Goal: Information Seeking & Learning: Learn about a topic

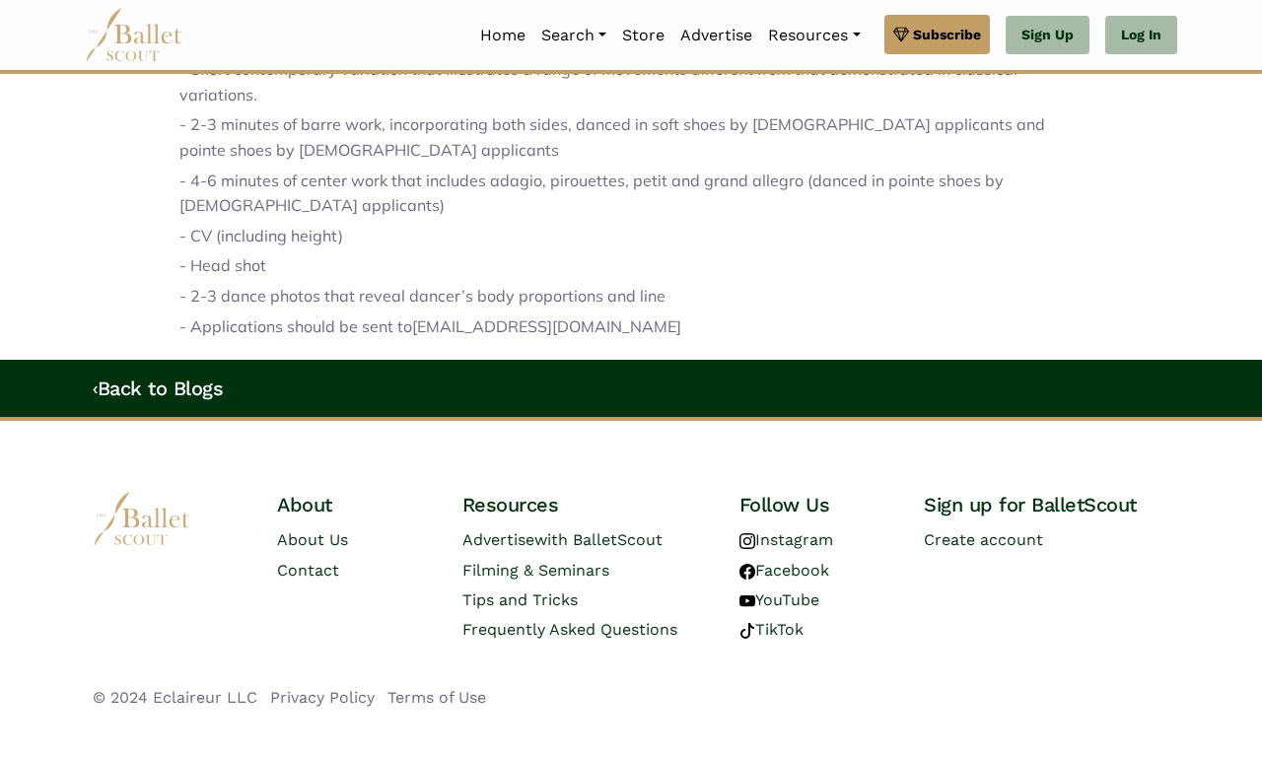
scroll to position [2842, 0]
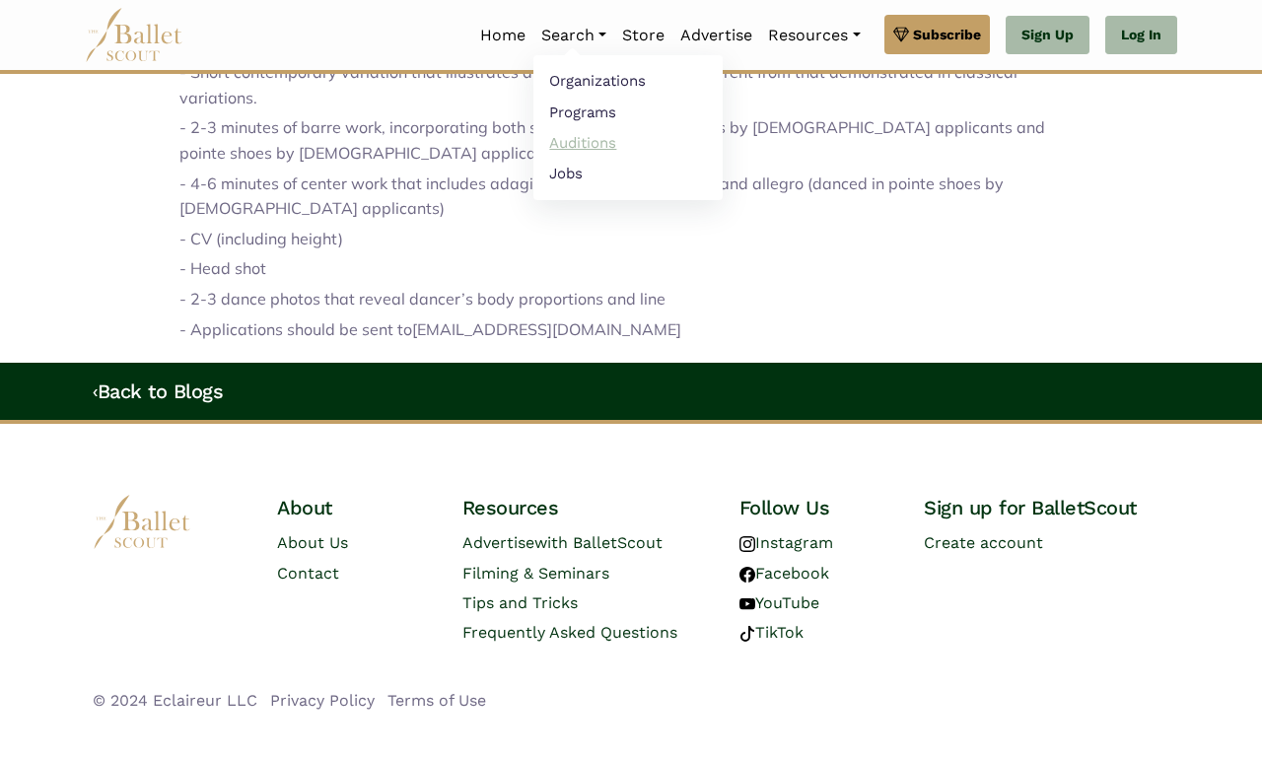
click at [569, 143] on link "Auditions" at bounding box center [627, 142] width 189 height 31
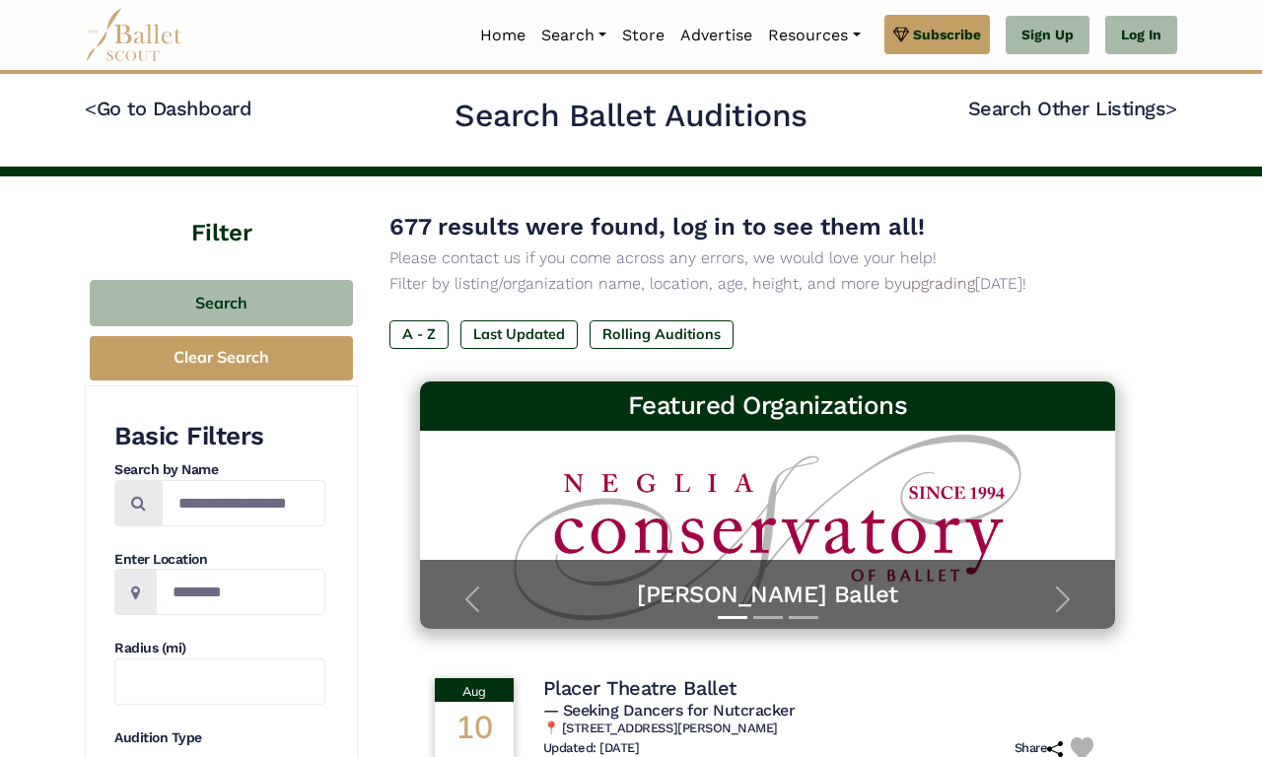
drag, startPoint x: 706, startPoint y: 304, endPoint x: 1190, endPoint y: -25, distance: 584.8
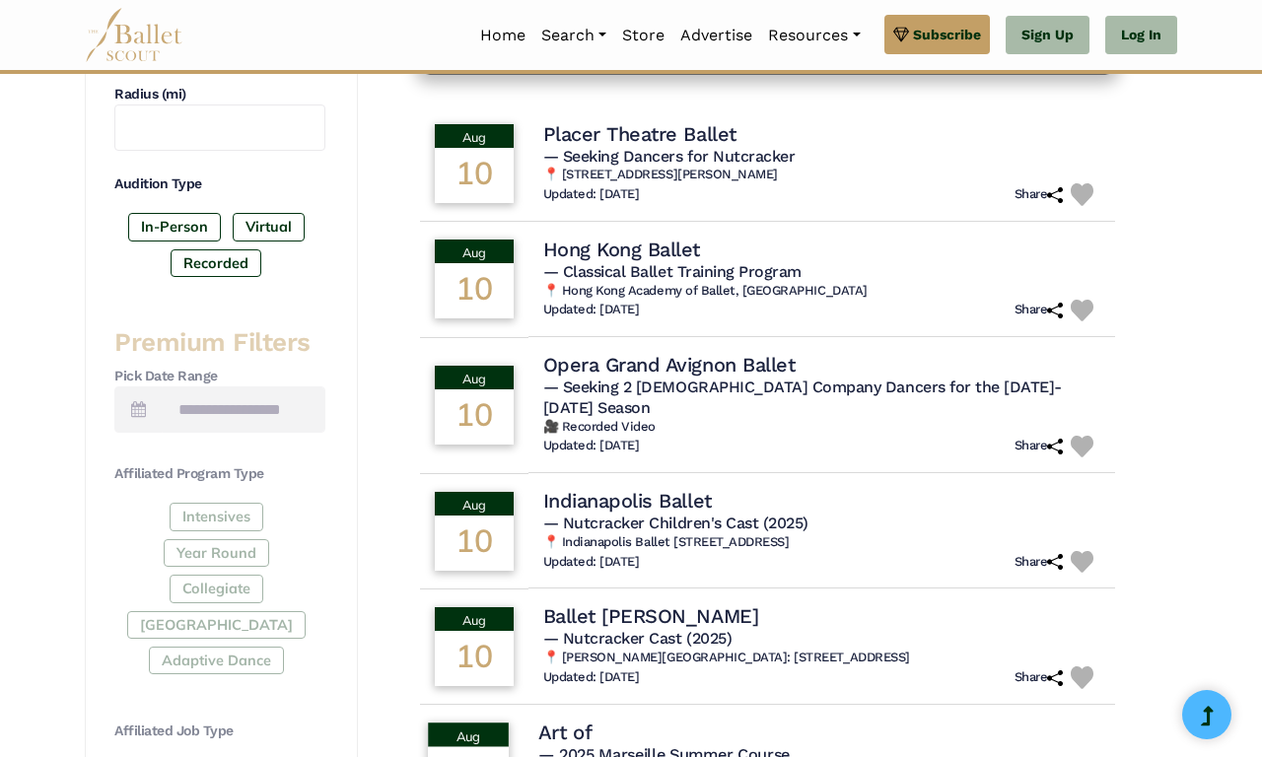
scroll to position [477, 0]
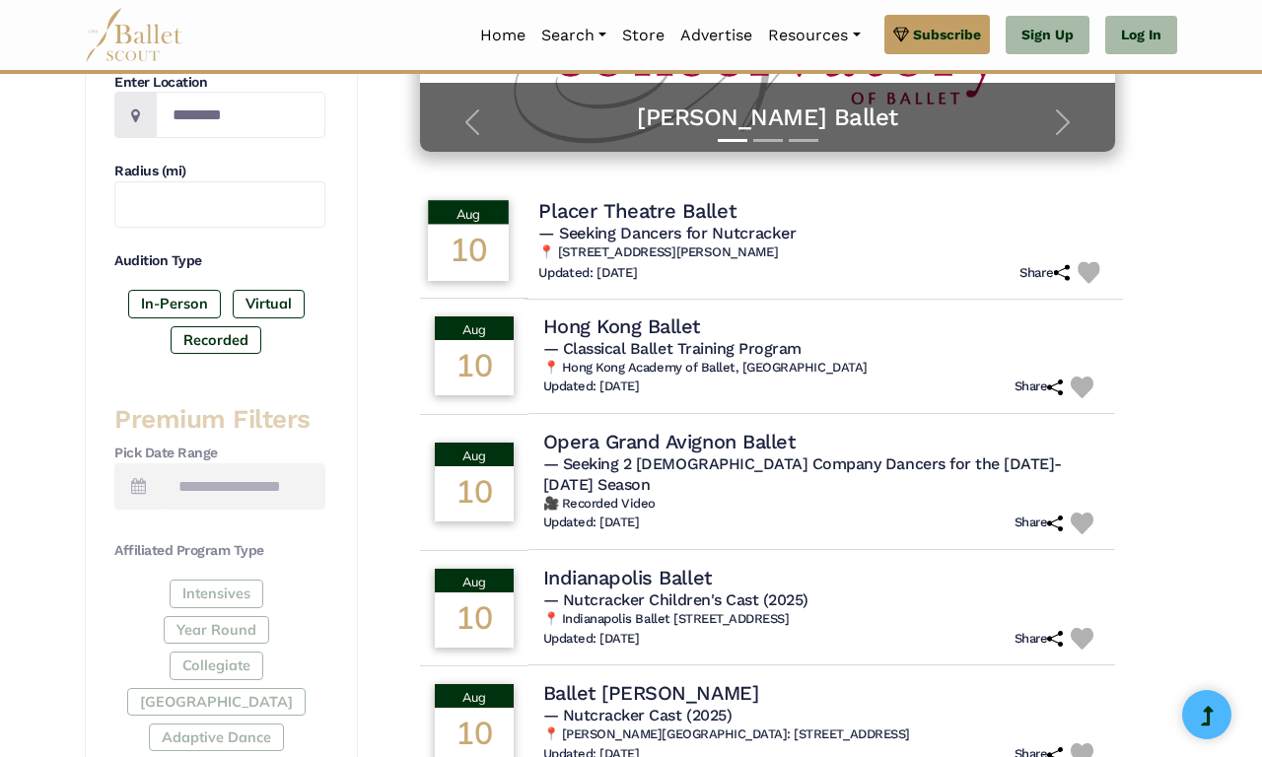
click at [711, 212] on h4 "Placer Theatre Ballet" at bounding box center [636, 210] width 197 height 27
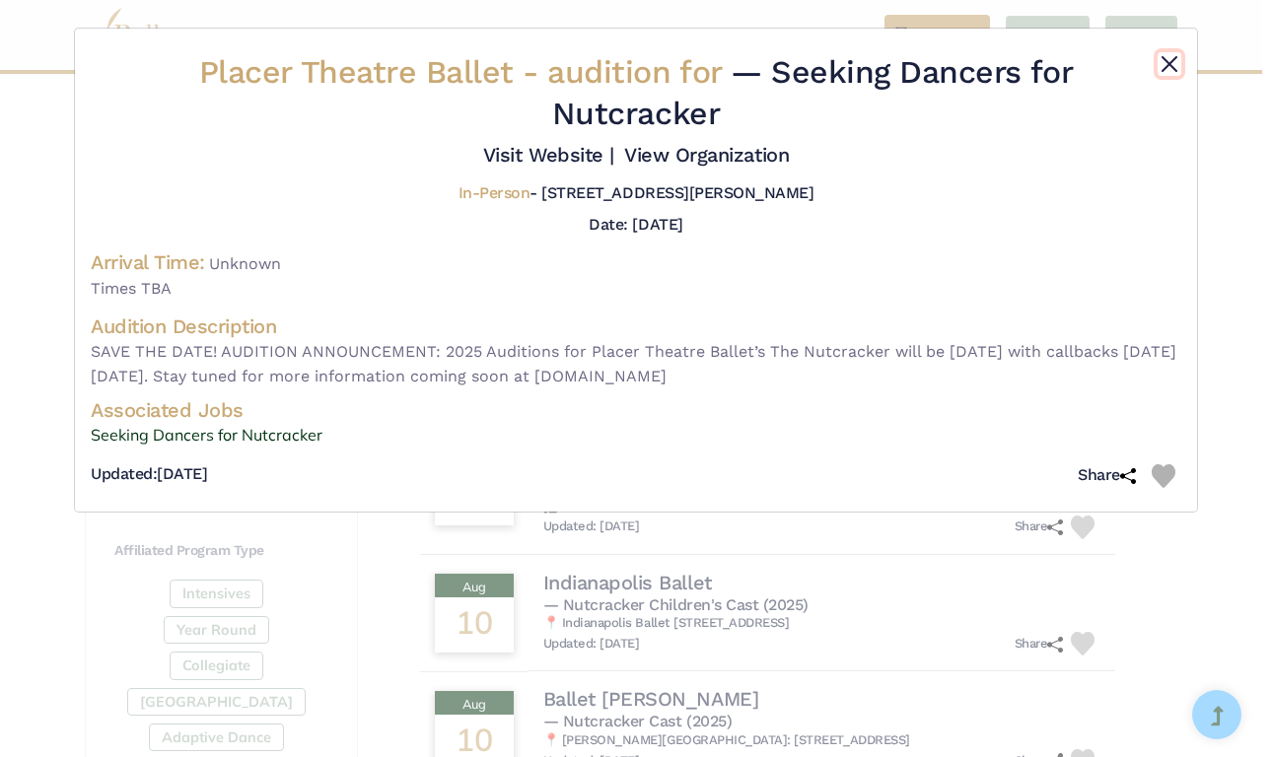
click at [1161, 61] on button "Close" at bounding box center [1169, 64] width 24 height 24
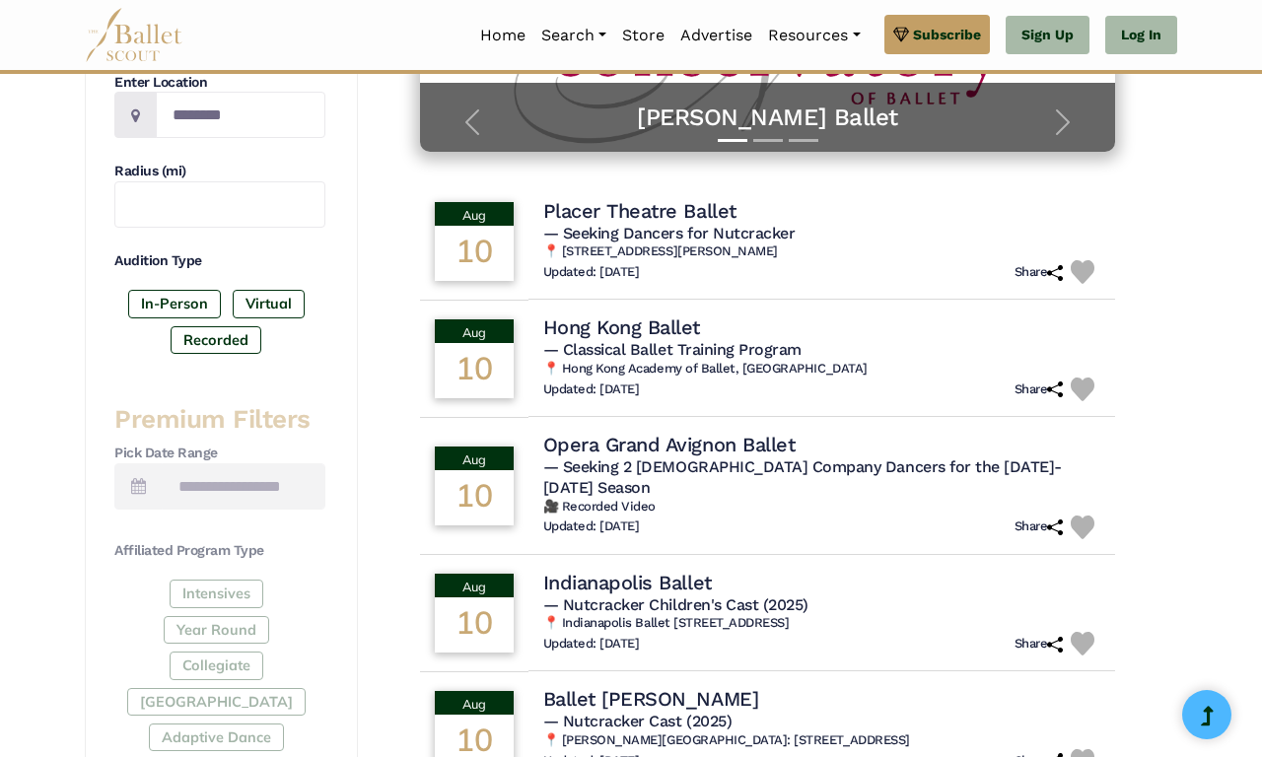
scroll to position [1373, 0]
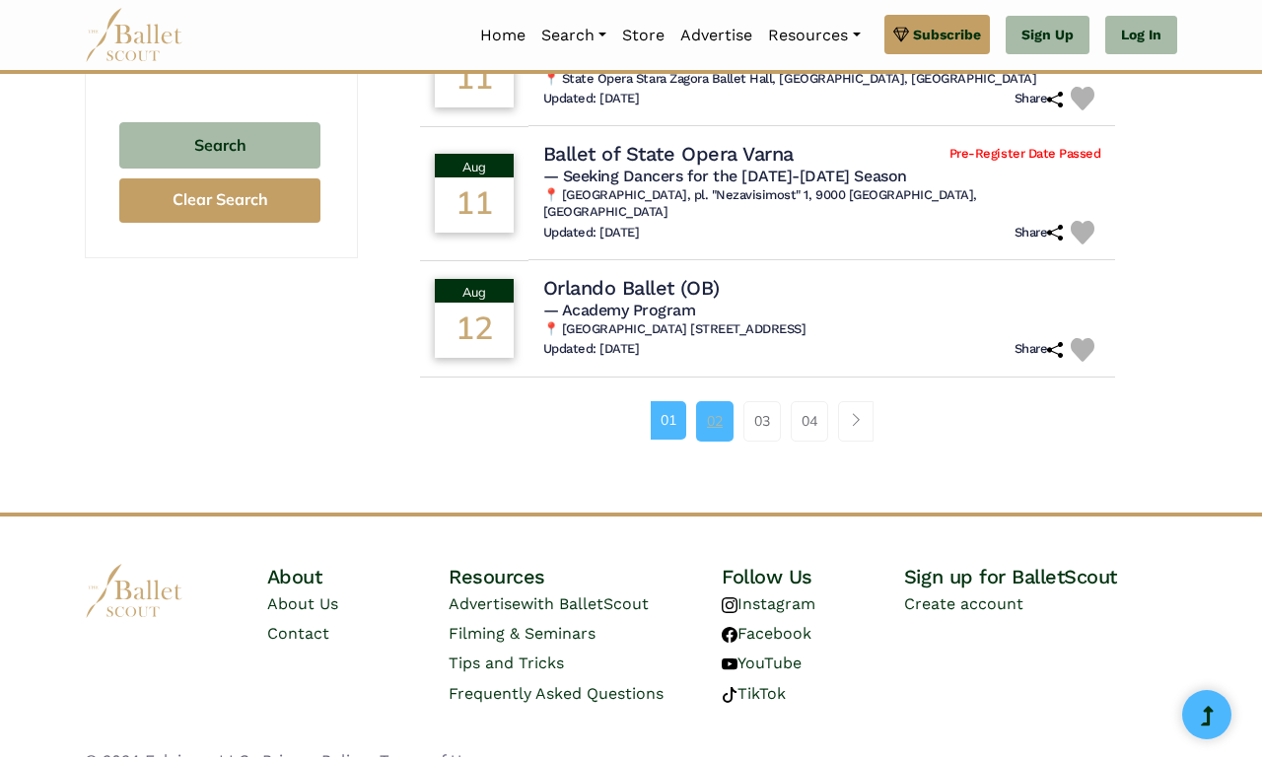
click at [713, 401] on link "02" at bounding box center [714, 420] width 37 height 39
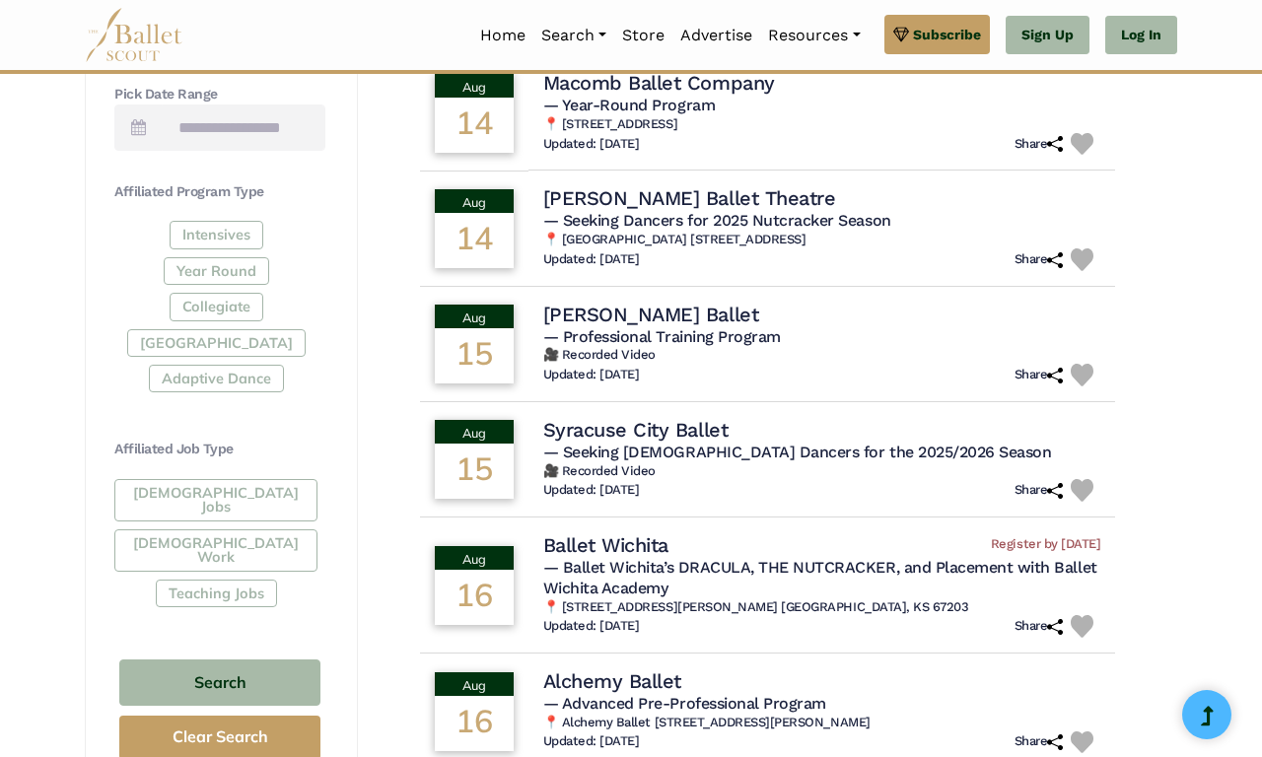
scroll to position [838, 0]
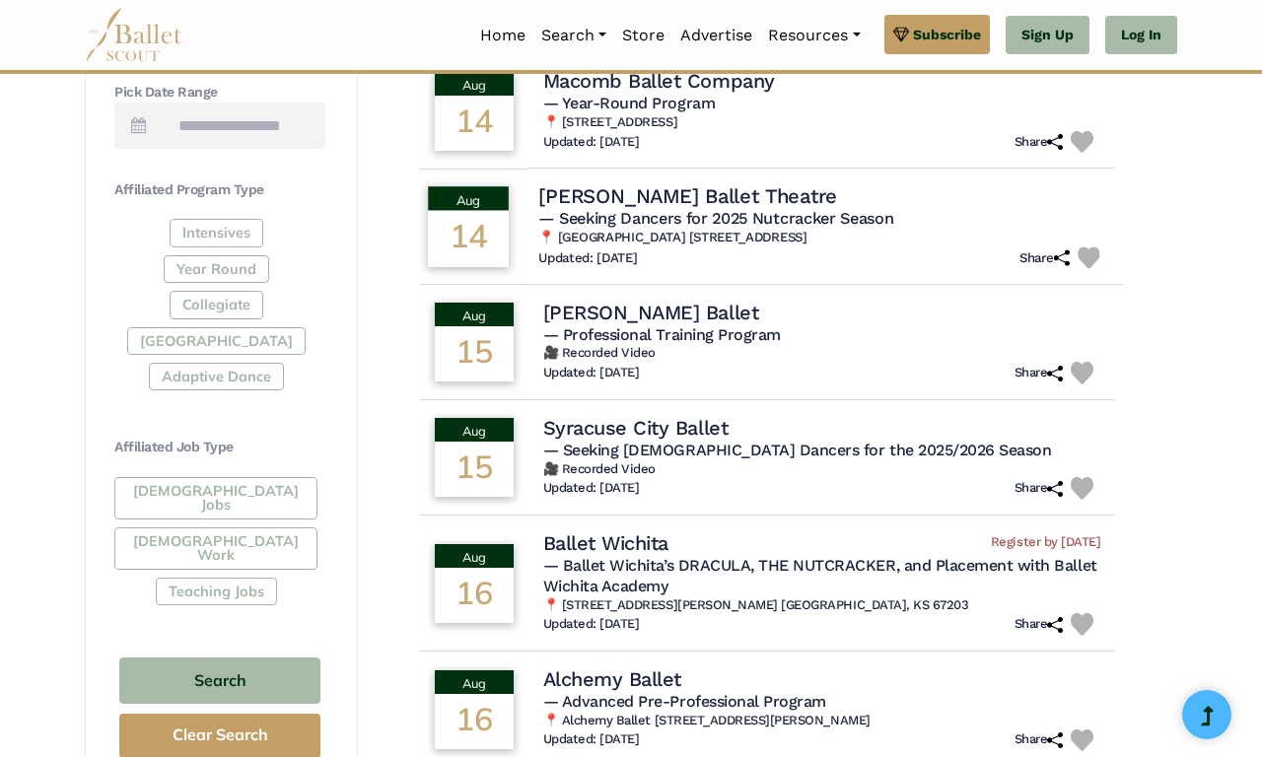
click at [709, 197] on h4 "[PERSON_NAME] Ballet Theatre" at bounding box center [687, 195] width 298 height 27
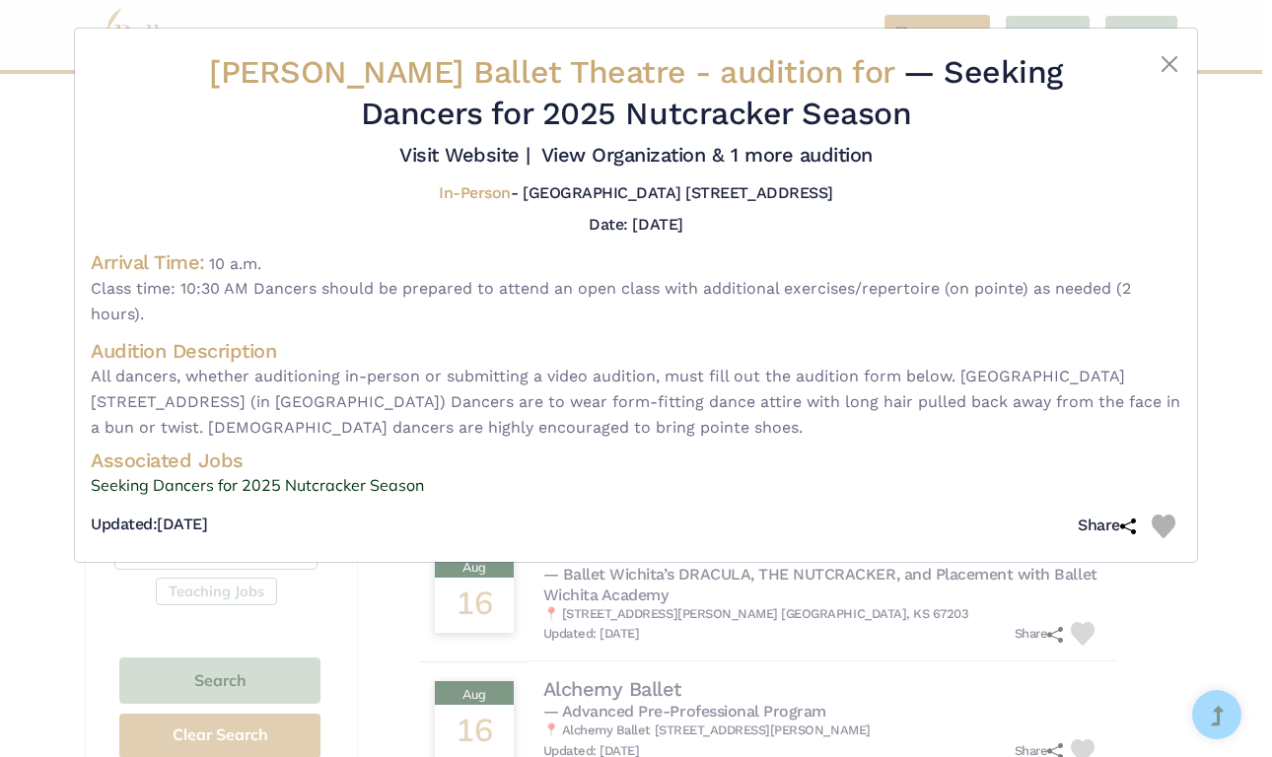
click at [1154, 57] on div at bounding box center [1135, 97] width 91 height 90
click at [1162, 63] on button "Close" at bounding box center [1169, 64] width 24 height 24
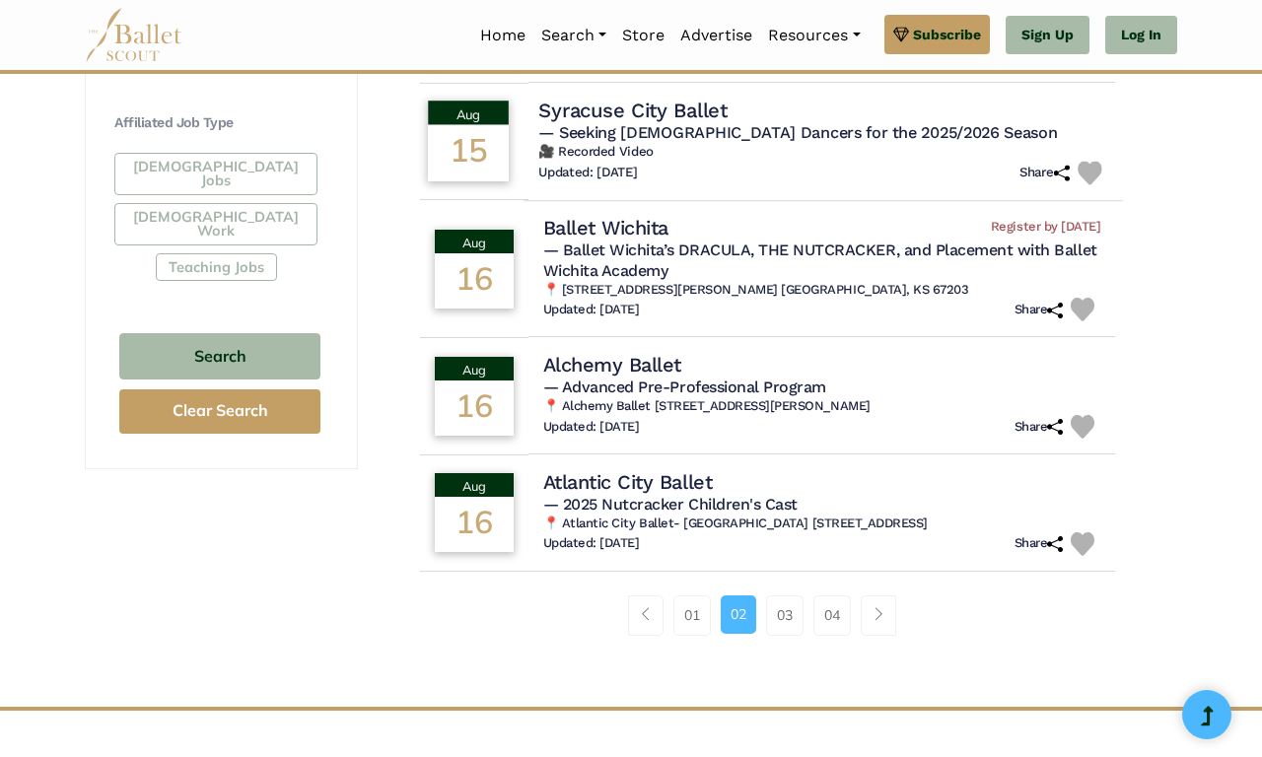
scroll to position [1164, 0]
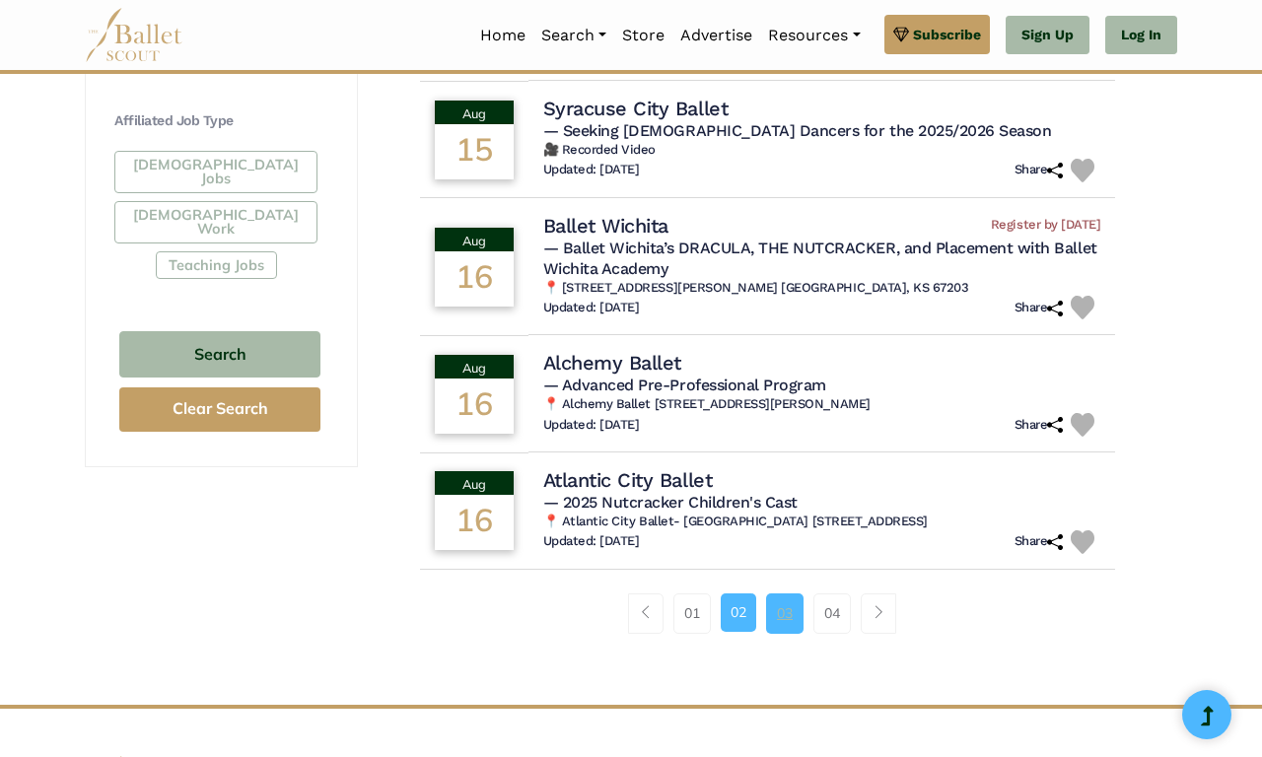
click at [783, 627] on link "03" at bounding box center [784, 612] width 37 height 39
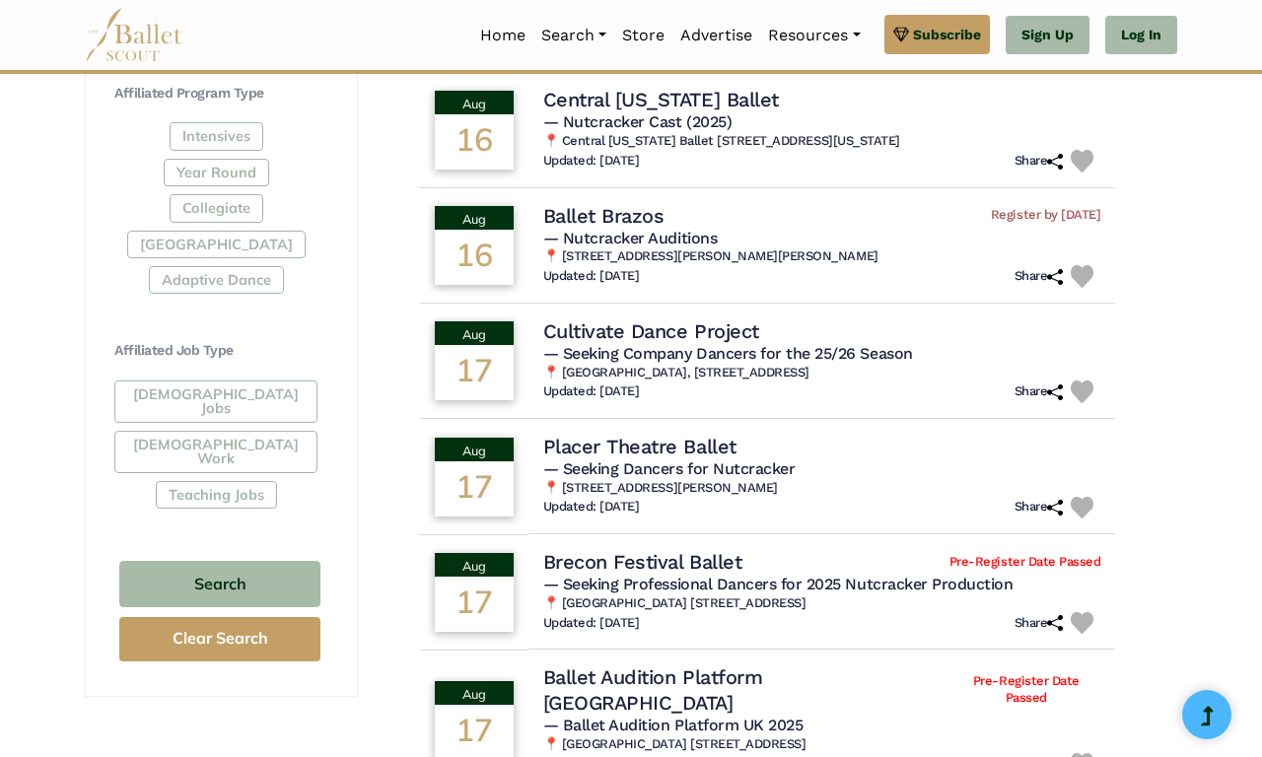
scroll to position [1093, 0]
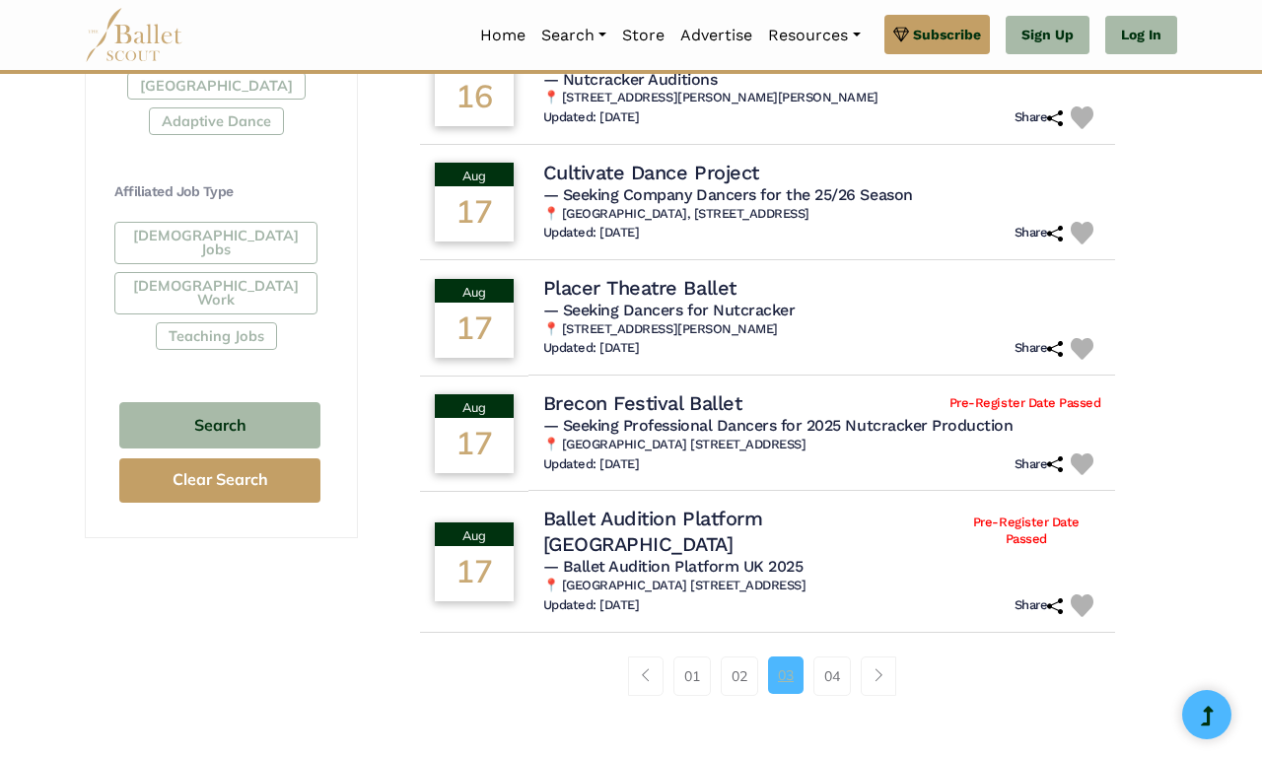
click at [777, 656] on link "03" at bounding box center [785, 674] width 35 height 37
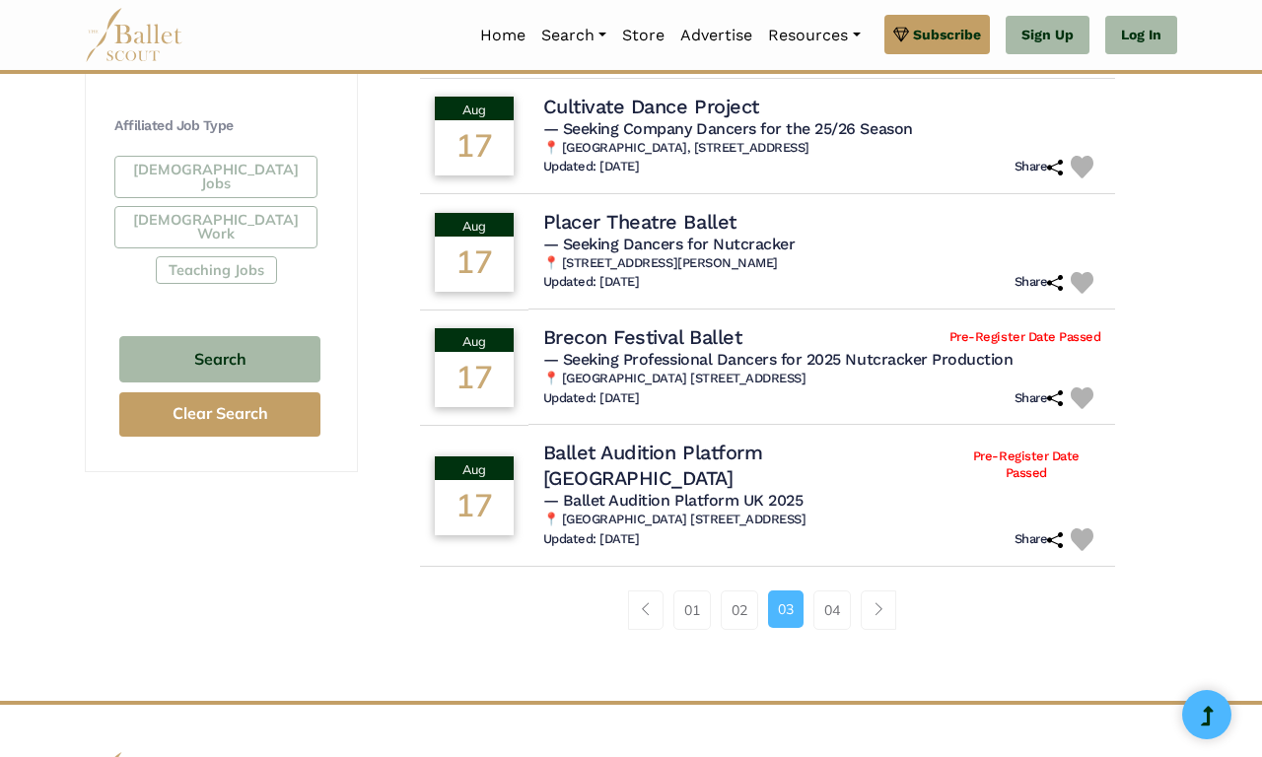
scroll to position [1218, 0]
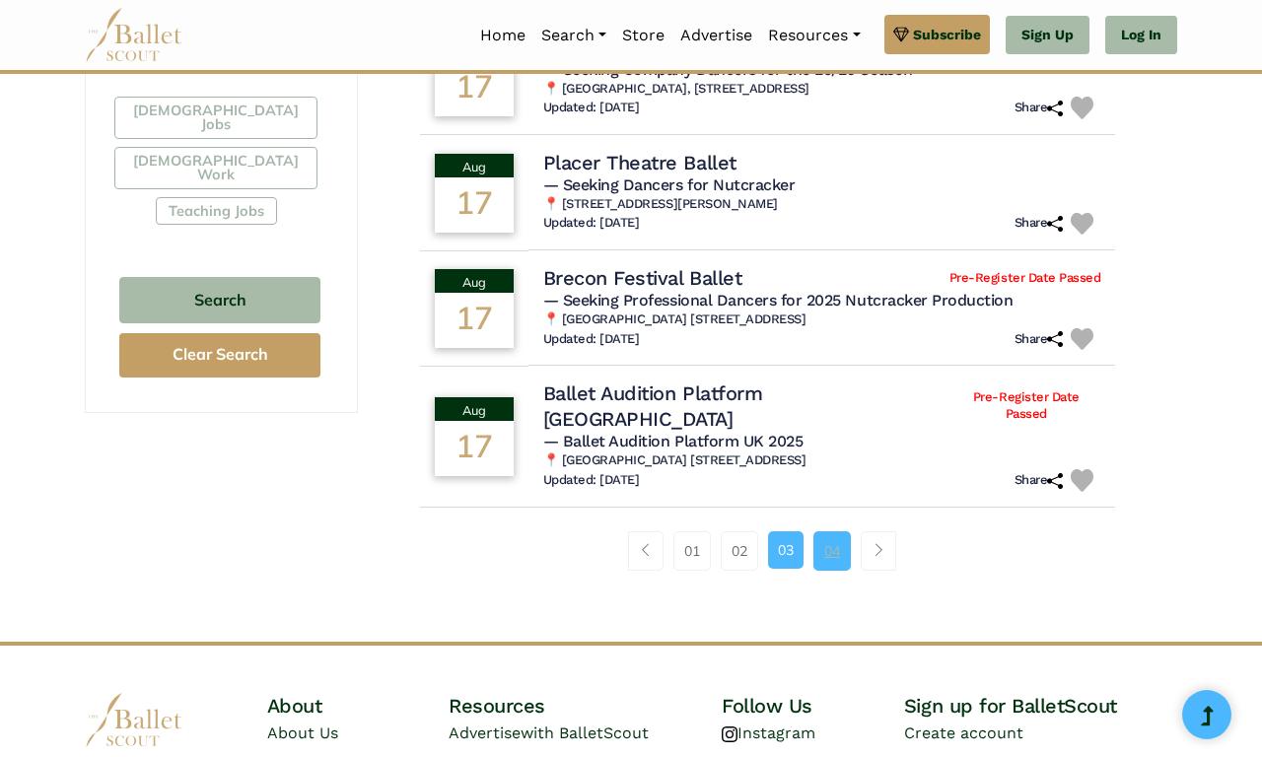
click at [825, 532] on link "04" at bounding box center [831, 550] width 37 height 39
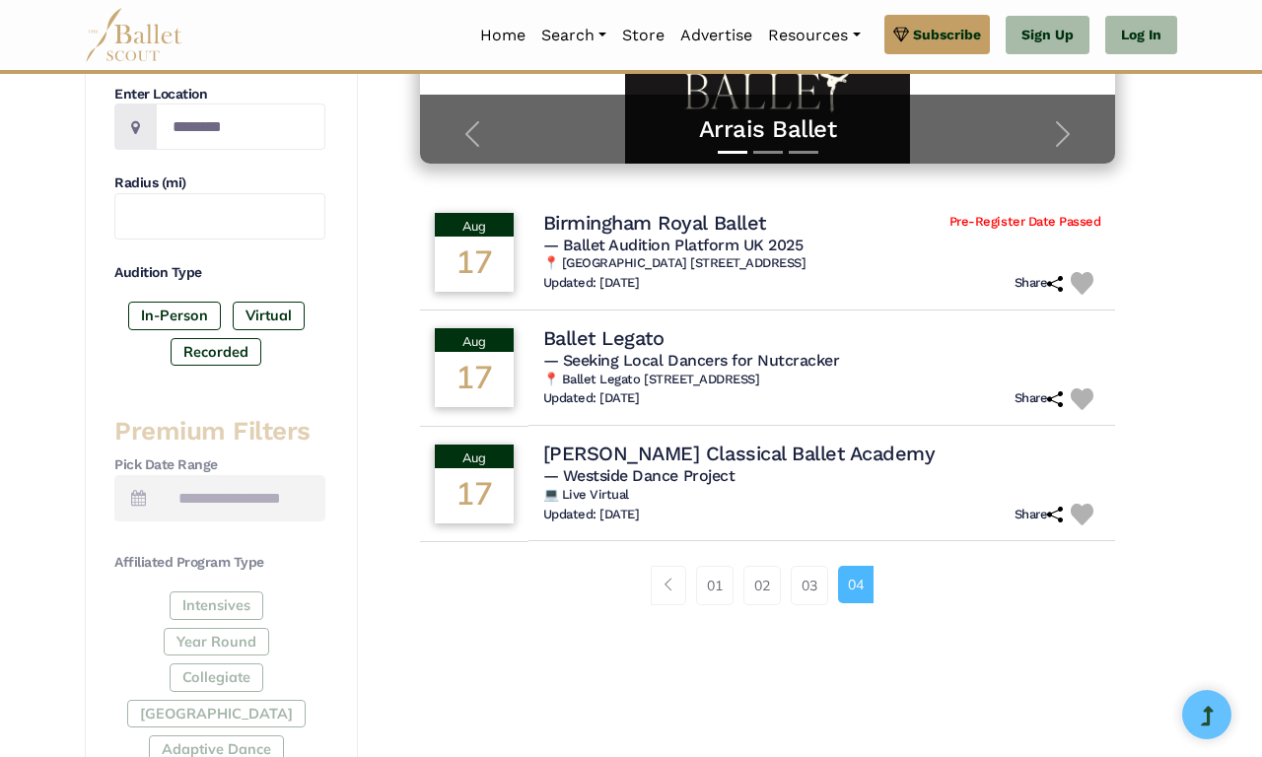
scroll to position [466, 0]
